Goal: Information Seeking & Learning: Compare options

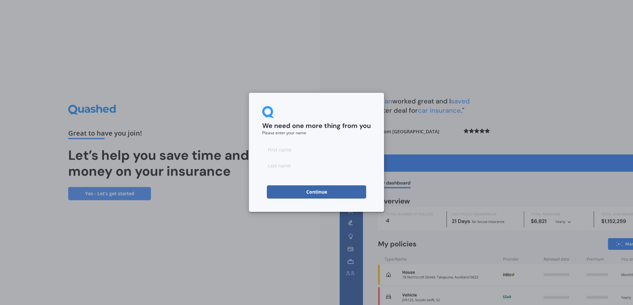
click at [277, 152] on input at bounding box center [316, 149] width 109 height 13
type input "H"
type input "M"
click at [308, 192] on button "Continue" at bounding box center [316, 191] width 99 height 13
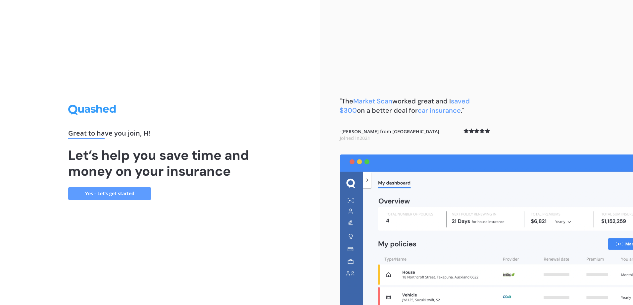
click at [102, 193] on link "Yes - Let’s get started" at bounding box center [109, 193] width 83 height 13
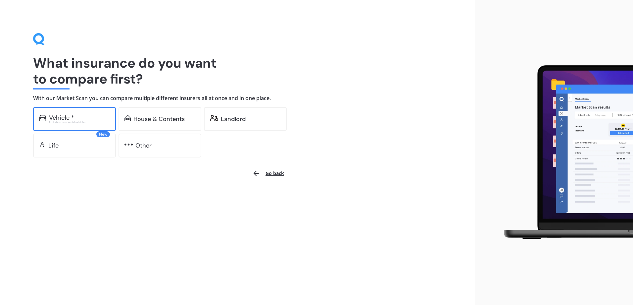
click at [65, 121] on div "Excludes commercial vehicles" at bounding box center [79, 122] width 61 height 3
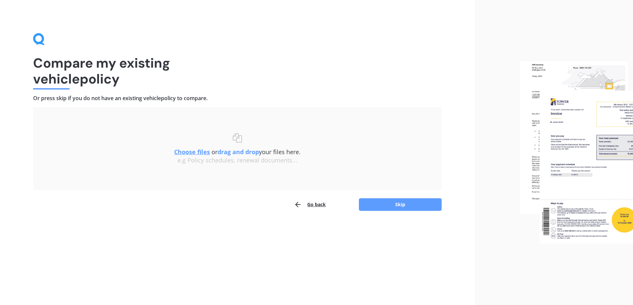
click at [321, 203] on button "Go back" at bounding box center [310, 204] width 32 height 13
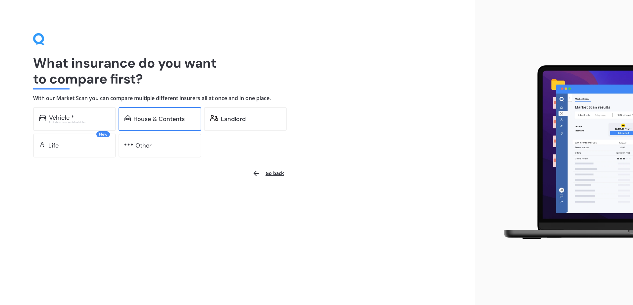
click at [143, 116] on div "House & Contents" at bounding box center [159, 119] width 51 height 7
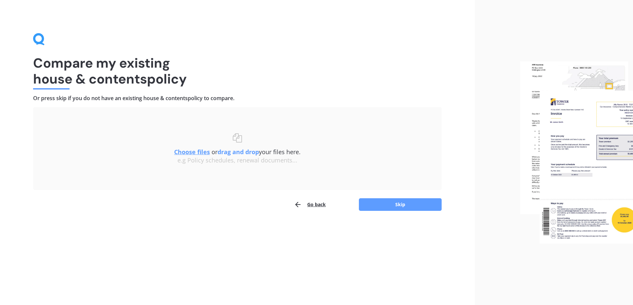
click at [318, 200] on button "Go back" at bounding box center [310, 204] width 32 height 13
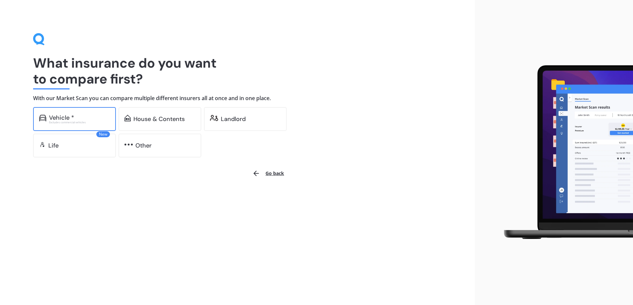
click at [74, 116] on div "Vehicle *" at bounding box center [79, 117] width 61 height 7
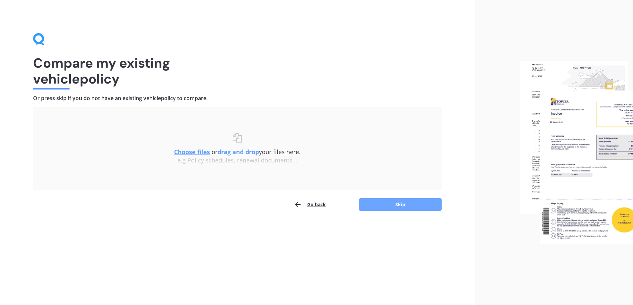
click at [410, 203] on button "Skip" at bounding box center [400, 204] width 83 height 13
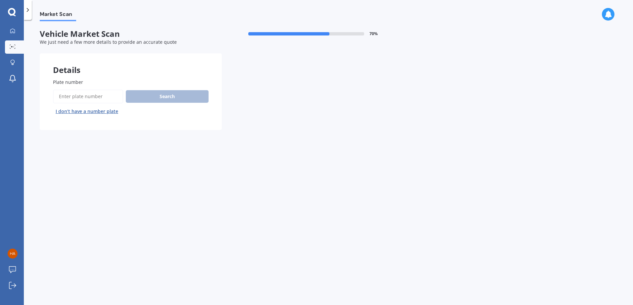
click at [65, 97] on input "Plate number" at bounding box center [88, 96] width 70 height 14
type input "MZB18"
click at [176, 96] on button "Search" at bounding box center [167, 96] width 83 height 13
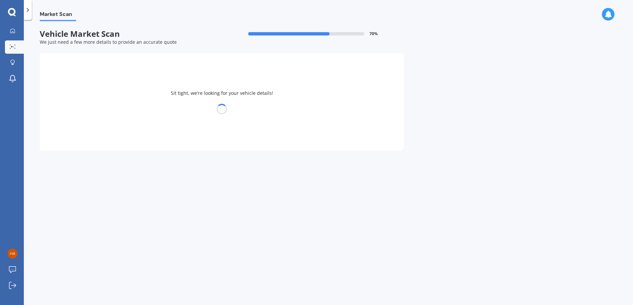
select select "NISSAN"
select select "MURANO"
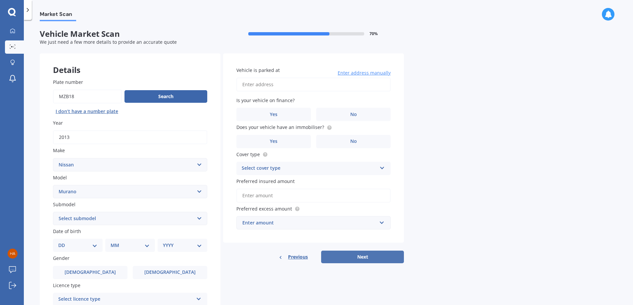
click at [360, 258] on button "Next" at bounding box center [362, 256] width 83 height 13
